Goal: Task Accomplishment & Management: Manage account settings

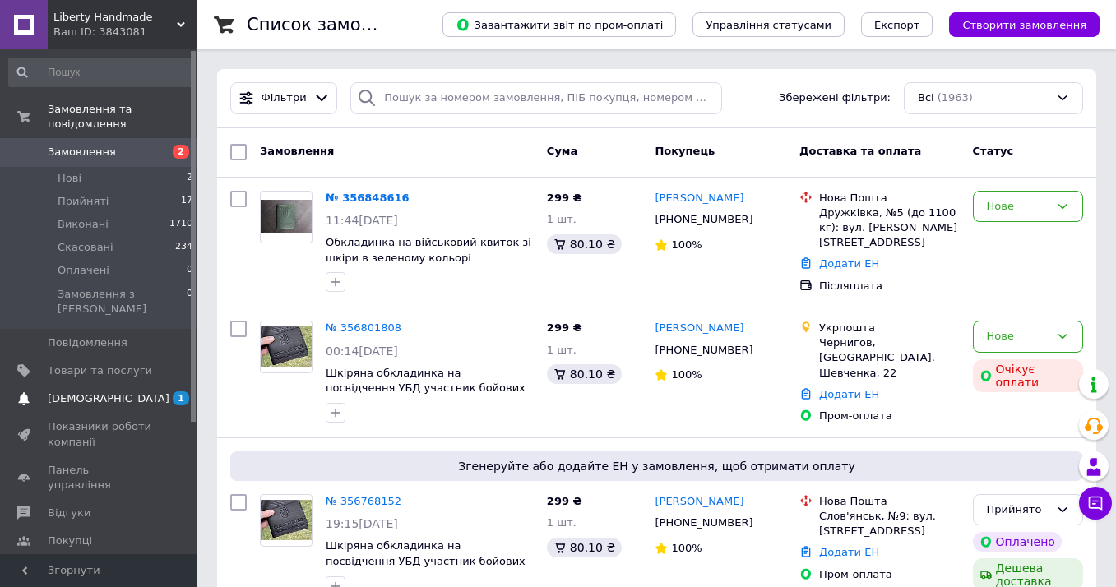
click at [99, 391] on span "[DEMOGRAPHIC_DATA]" at bounding box center [109, 398] width 122 height 15
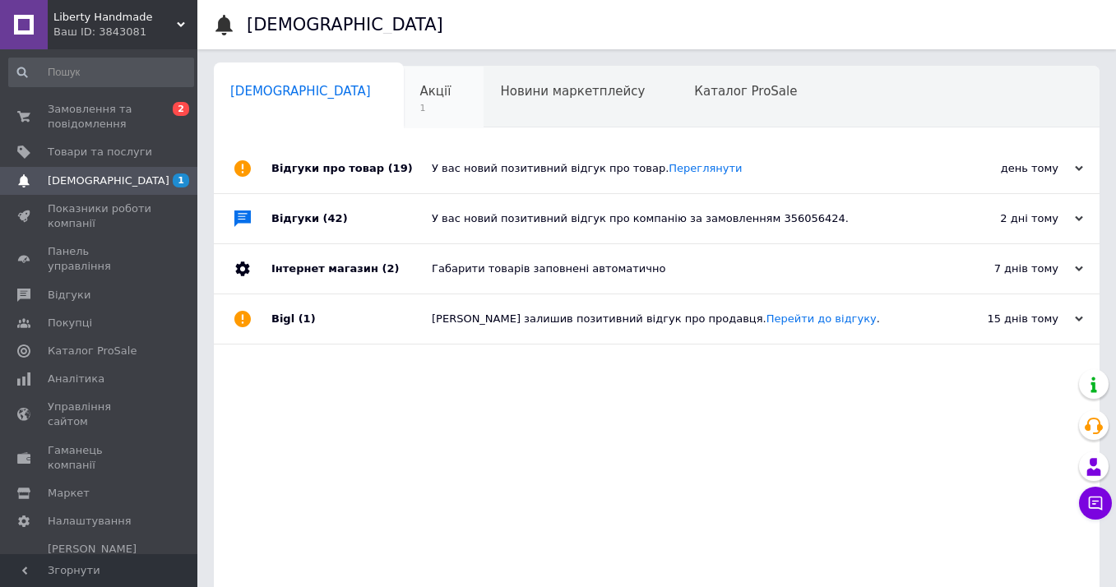
click at [420, 98] on span "Акції" at bounding box center [435, 91] width 31 height 15
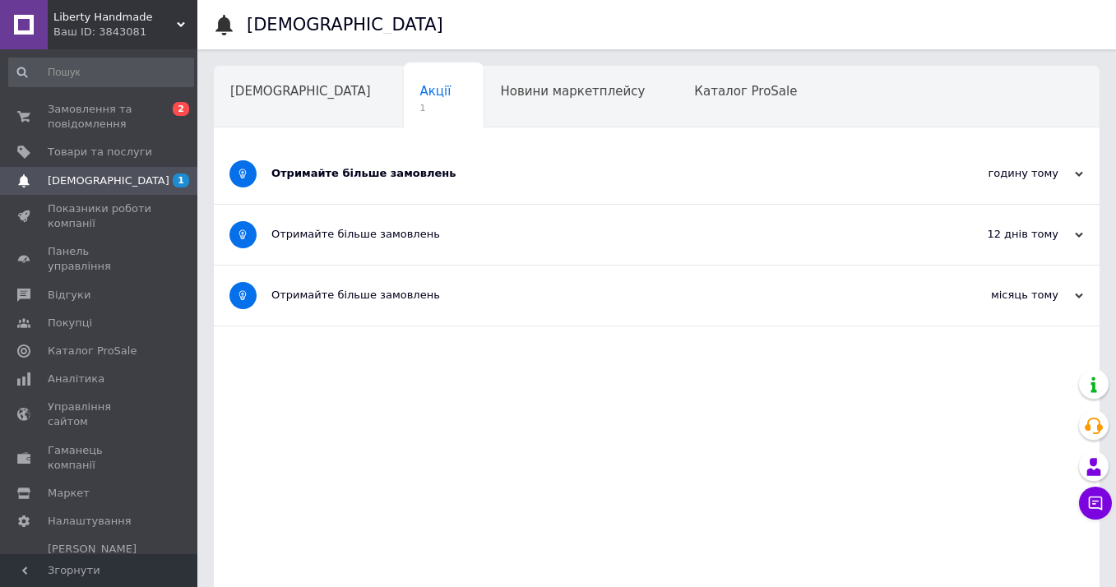
click at [527, 175] on div "Отримайте більше замовлень" at bounding box center [594, 173] width 647 height 15
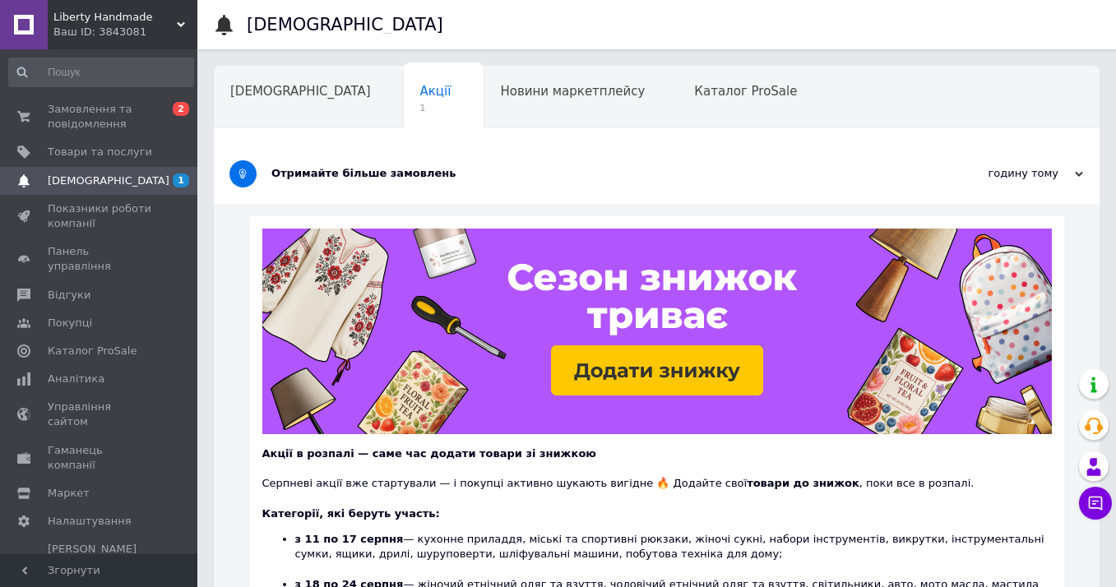
click at [527, 175] on div "Отримайте більше замовлень" at bounding box center [594, 173] width 647 height 15
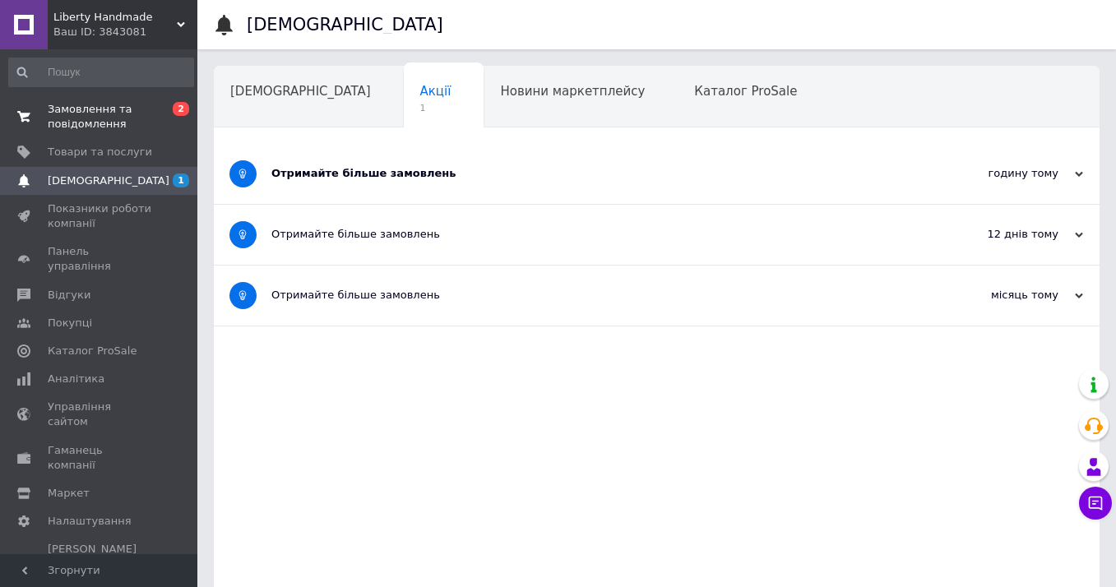
click at [142, 114] on span "Замовлення та повідомлення" at bounding box center [100, 117] width 104 height 30
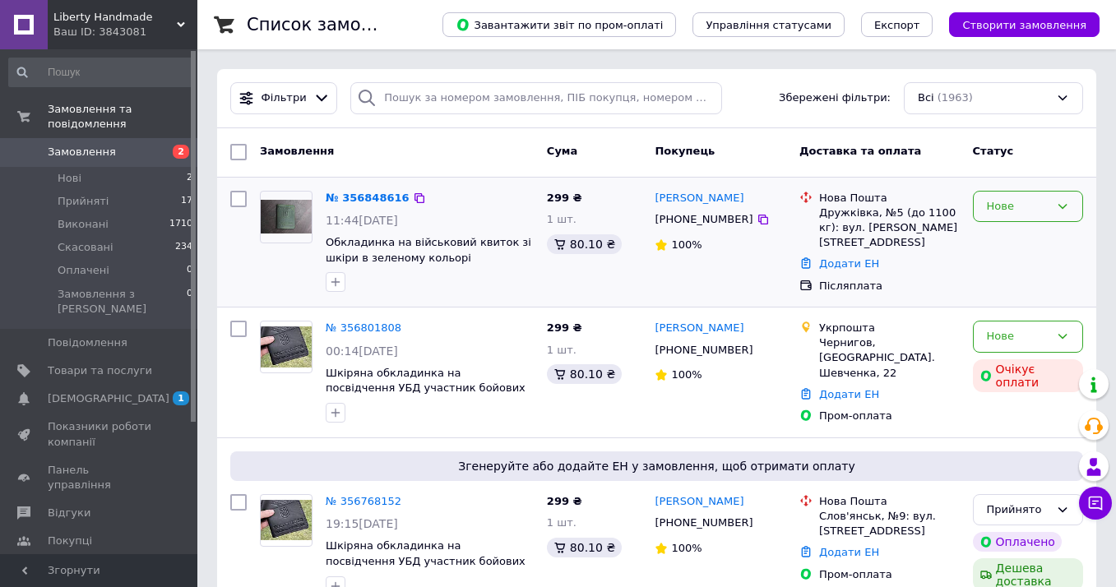
click at [1014, 206] on div "Нове" at bounding box center [1018, 206] width 62 height 17
click at [1016, 240] on li "Прийнято" at bounding box center [1028, 240] width 109 height 30
